Goal: Information Seeking & Learning: Learn about a topic

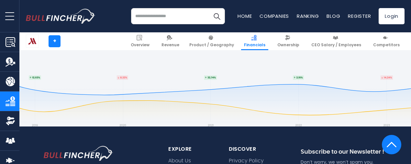
scroll to position [1908, 0]
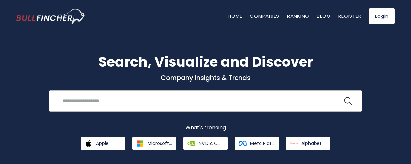
click at [129, 102] on input "search" at bounding box center [201, 101] width 284 height 12
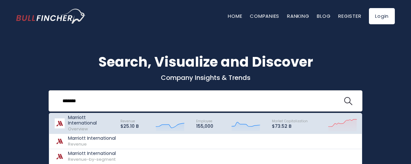
scroll to position [32, 0]
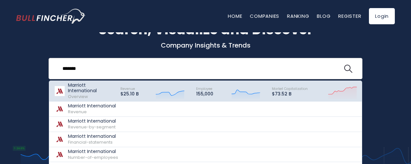
type input "*******"
click at [90, 88] on p "Marriott International" at bounding box center [91, 88] width 47 height 11
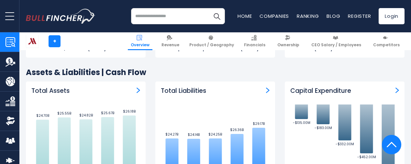
scroll to position [1069, 0]
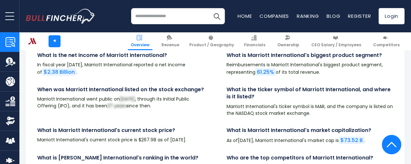
scroll to position [2170, 0]
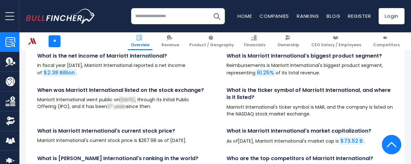
click at [165, 16] on input "search" at bounding box center [178, 16] width 94 height 16
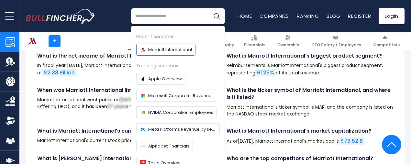
click at [164, 51] on span "Marriott International" at bounding box center [170, 49] width 44 height 7
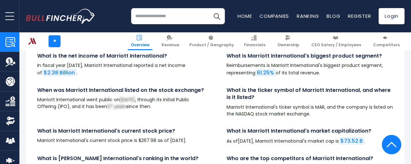
click at [16, 60] on link "Revenue" at bounding box center [9, 61] width 19 height 19
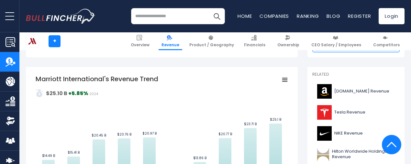
click at [9, 48] on link "Overview" at bounding box center [9, 41] width 19 height 19
click at [8, 42] on img "Company Overview" at bounding box center [11, 42] width 10 height 10
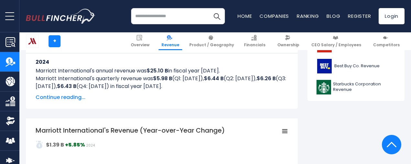
scroll to position [324, 0]
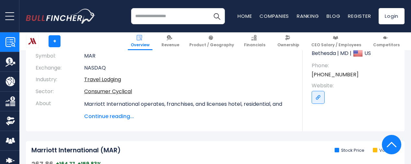
scroll to position [130, 0]
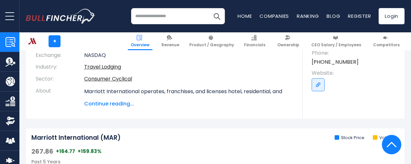
click at [109, 105] on span "Continue reading..." at bounding box center [188, 104] width 209 height 8
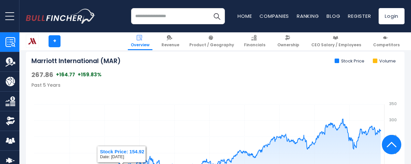
scroll to position [356, 0]
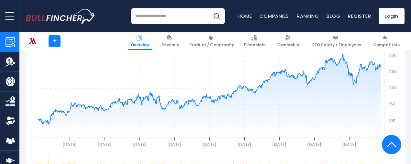
click at [11, 61] on img "Company Revenue" at bounding box center [11, 62] width 10 height 10
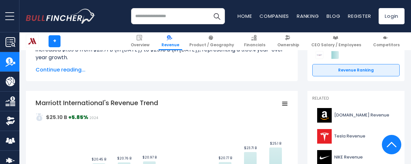
scroll to position [97, 0]
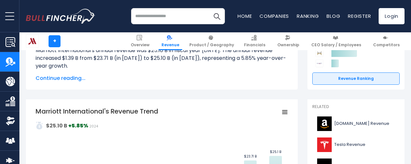
click at [66, 78] on span "Continue reading..." at bounding box center [162, 78] width 253 height 8
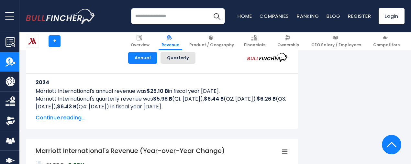
scroll to position [453, 0]
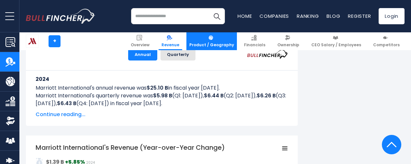
click at [225, 35] on link "Product / Geography" at bounding box center [212, 41] width 51 height 18
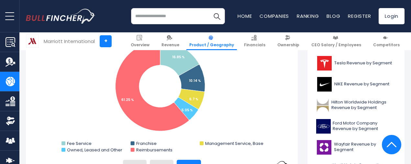
scroll to position [194, 0]
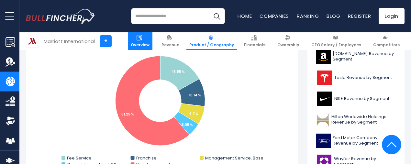
click at [148, 41] on link "Overview" at bounding box center [140, 41] width 25 height 18
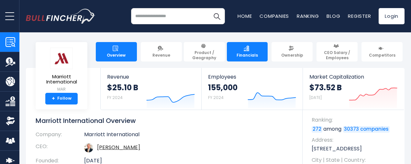
click at [241, 53] on span "Financials" at bounding box center [247, 55] width 21 height 5
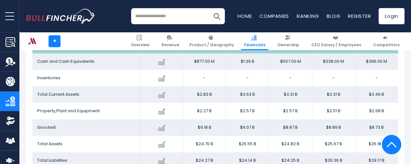
scroll to position [577, 0]
